Goal: Task Accomplishment & Management: Use online tool/utility

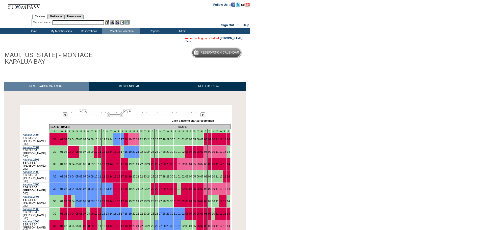
click at [70, 21] on input "text" at bounding box center [79, 22] width 52 height 5
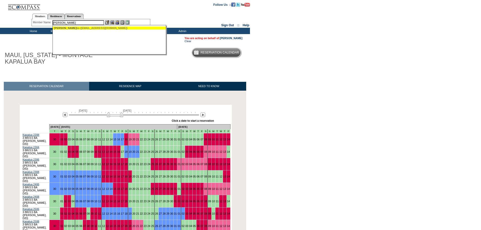
click at [85, 30] on ul "[PERSON_NAME] ([EMAIL_ADDRESS][DOMAIN_NAME])" at bounding box center [110, 28] width 114 height 6
click at [91, 29] on div "[PERSON_NAME] ([EMAIL_ADDRESS][DOMAIN_NAME])" at bounding box center [109, 28] width 111 height 3
type input "[PERSON_NAME] ([EMAIL_ADDRESS][DOMAIN_NAME])"
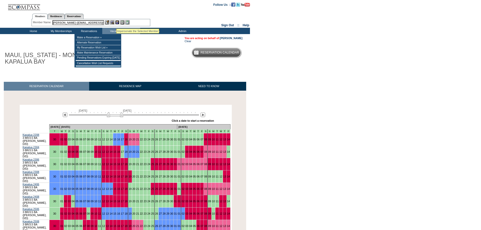
click at [116, 22] on img at bounding box center [117, 22] width 4 height 4
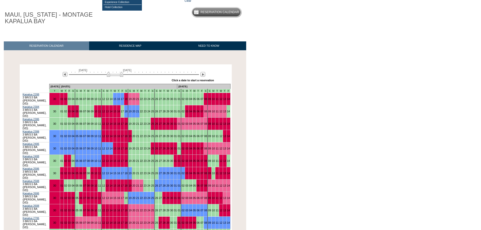
scroll to position [41, 0]
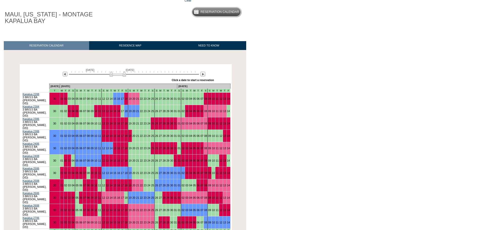
drag, startPoint x: 116, startPoint y: 74, endPoint x: 118, endPoint y: 75, distance: 2.8
click at [118, 75] on img at bounding box center [118, 73] width 16 height 5
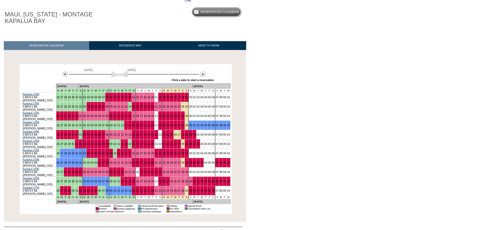
click at [120, 75] on img at bounding box center [119, 73] width 16 height 5
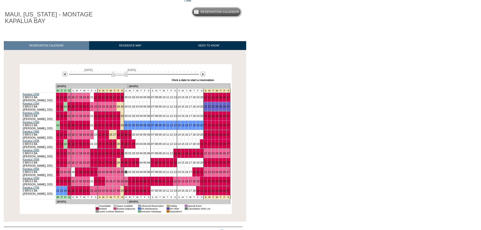
click at [125, 171] on link "30" at bounding box center [126, 172] width 3 height 3
